Goal: Task Accomplishment & Management: Manage account settings

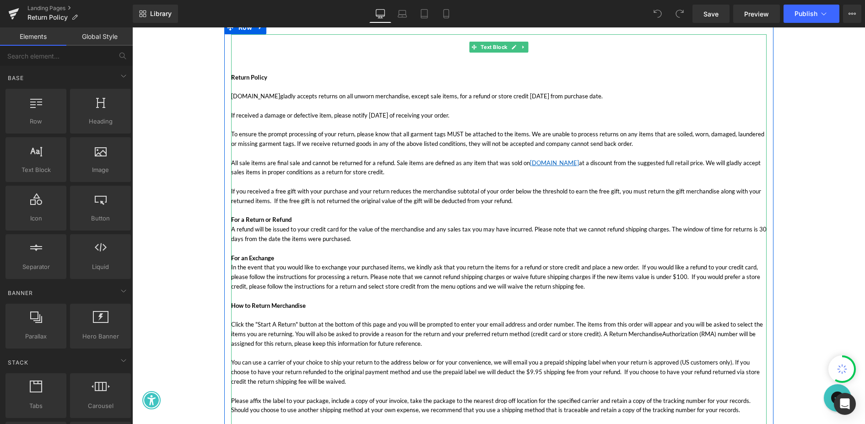
scroll to position [93, 0]
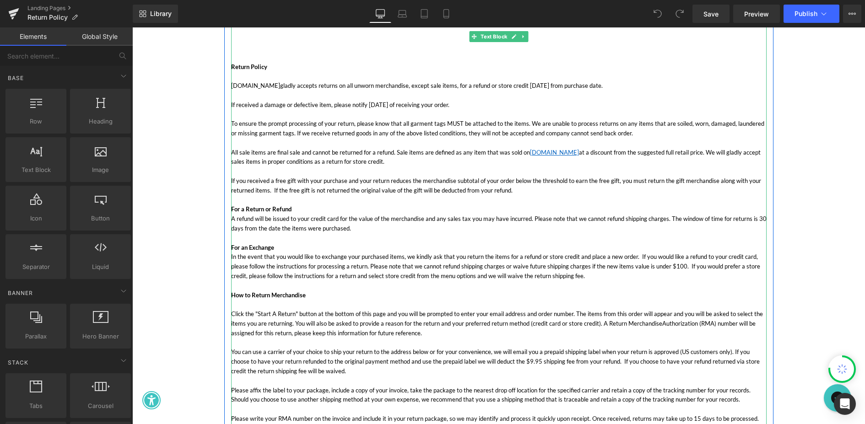
click at [498, 261] on p "All sale items are final sale and cannot be returned for a refund. Sale items a…" at bounding box center [499, 357] width 536 height 438
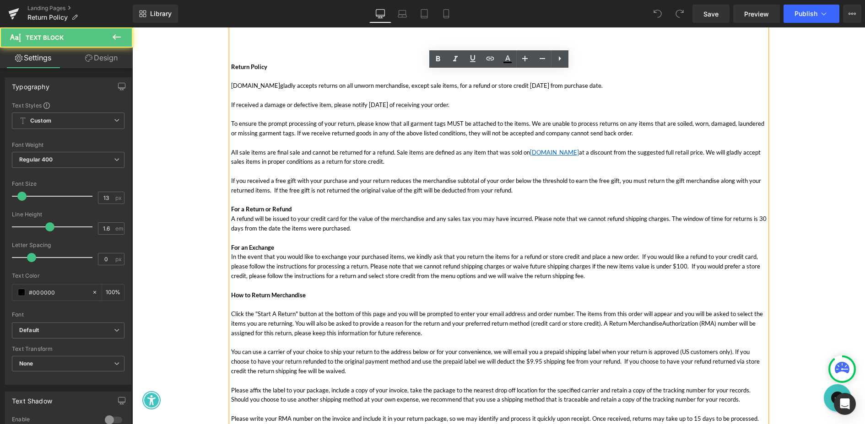
click at [560, 280] on p "All sale items are final sale and cannot be returned for a refund. Sale items a…" at bounding box center [499, 357] width 536 height 438
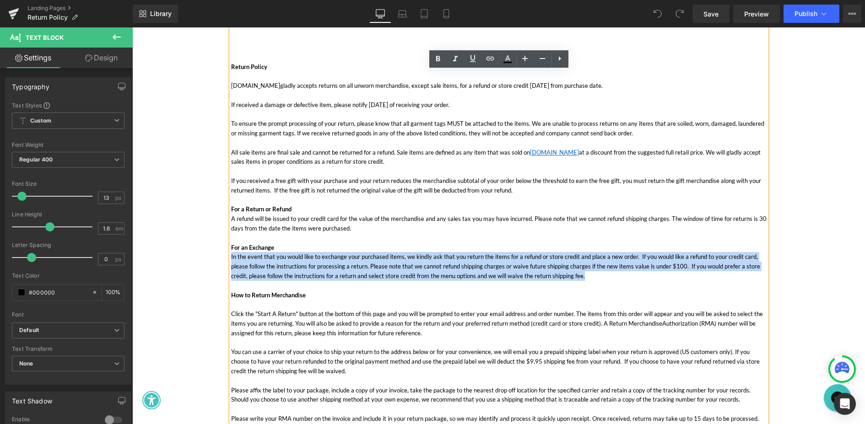
drag, startPoint x: 582, startPoint y: 277, endPoint x: 232, endPoint y: 259, distance: 351.2
click at [232, 259] on p "All sale items are final sale and cannot be returned for a refund. Sale items a…" at bounding box center [499, 357] width 536 height 438
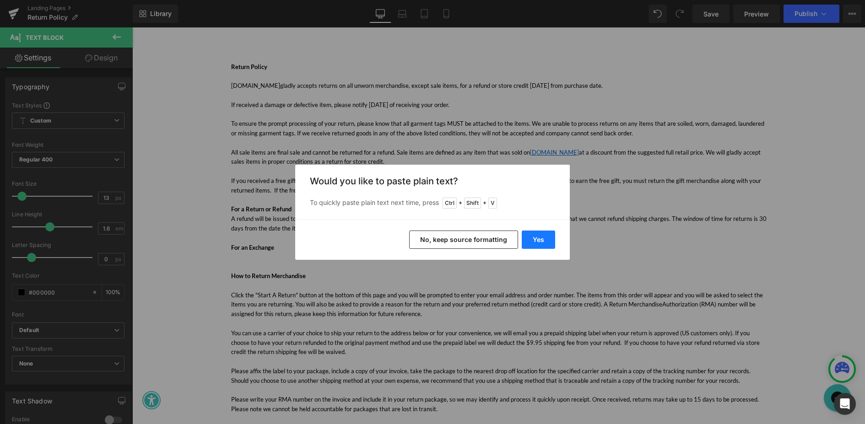
click at [535, 239] on button "Yes" at bounding box center [538, 240] width 33 height 18
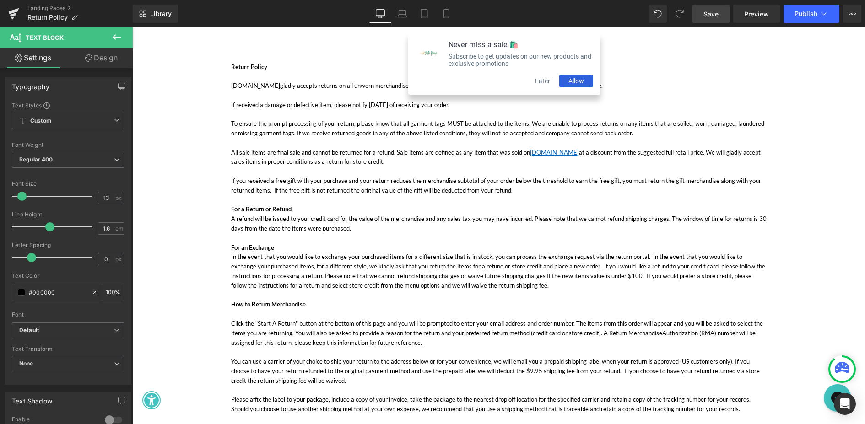
click at [711, 13] on span "Save" at bounding box center [711, 14] width 15 height 10
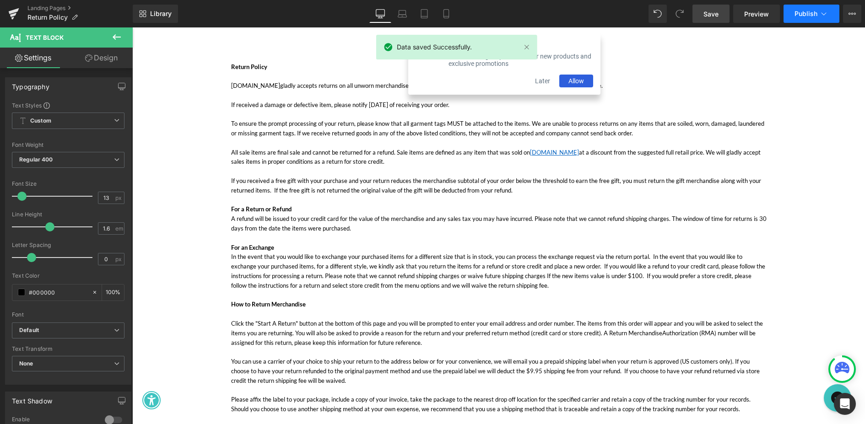
click at [805, 12] on span "Publish" at bounding box center [806, 13] width 23 height 7
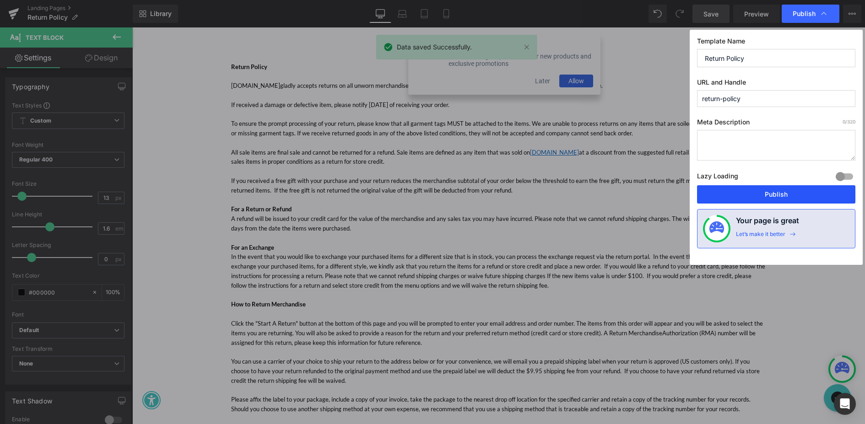
click at [777, 193] on button "Publish" at bounding box center [776, 194] width 158 height 18
